Goal: Task Accomplishment & Management: Use online tool/utility

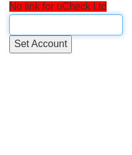
click at [68, 25] on input "text" at bounding box center [65, 24] width 113 height 21
paste input "USwitch"
type input "USwitch"
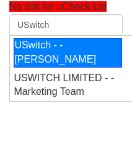
click at [75, 52] on div "USwitch - - [PERSON_NAME]" at bounding box center [68, 53] width 109 height 30
type input "USwitch - - [PERSON_NAME]"
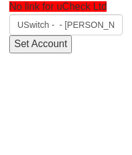
click at [49, 45] on input "Set Account" at bounding box center [40, 44] width 63 height 18
